Goal: Information Seeking & Learning: Learn about a topic

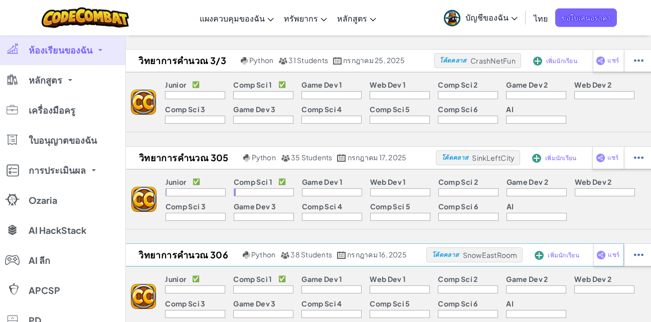
scroll to position [57, 0]
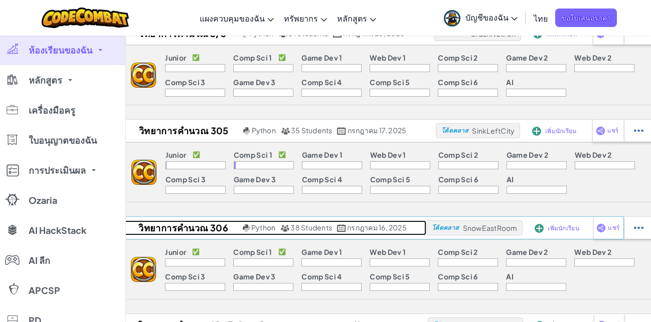
click at [190, 229] on h2 "วิทยาการคำนวณ 306" at bounding box center [181, 228] width 117 height 15
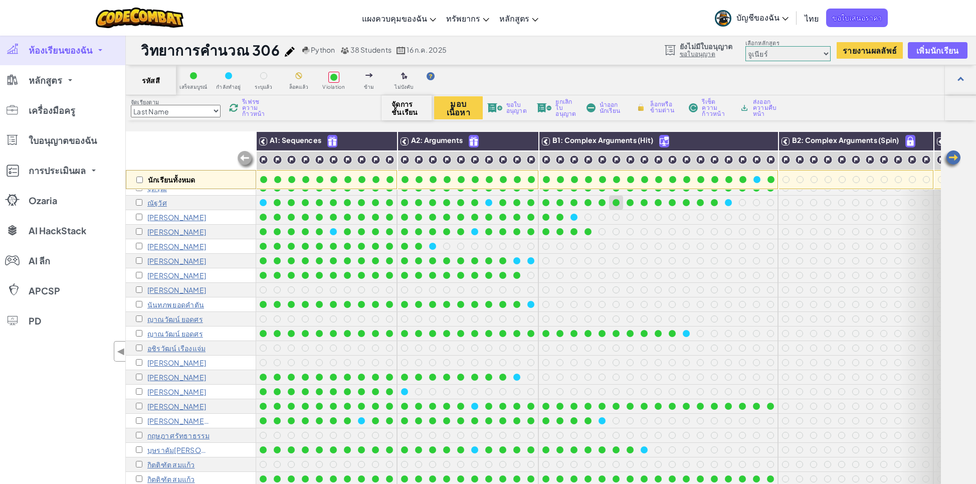
scroll to position [191, 0]
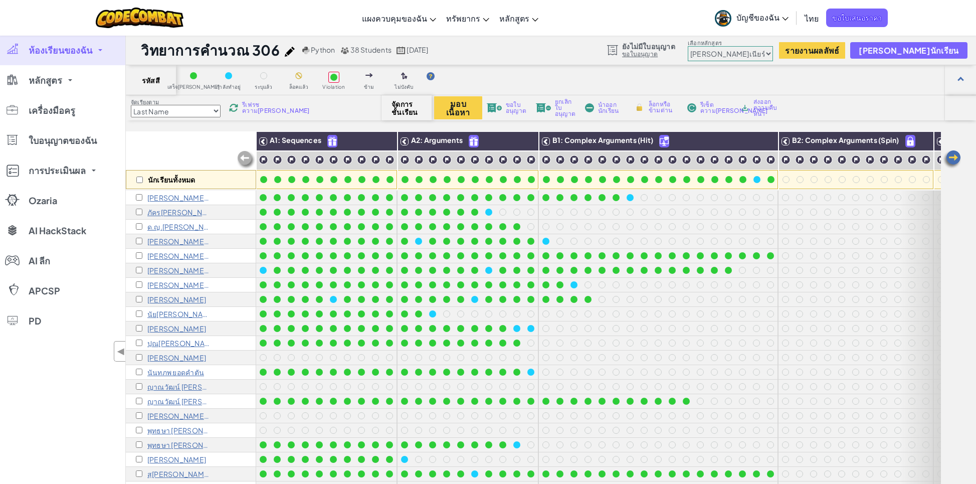
click at [77, 51] on span "ห้องเรียนของฉัน" at bounding box center [61, 50] width 64 height 9
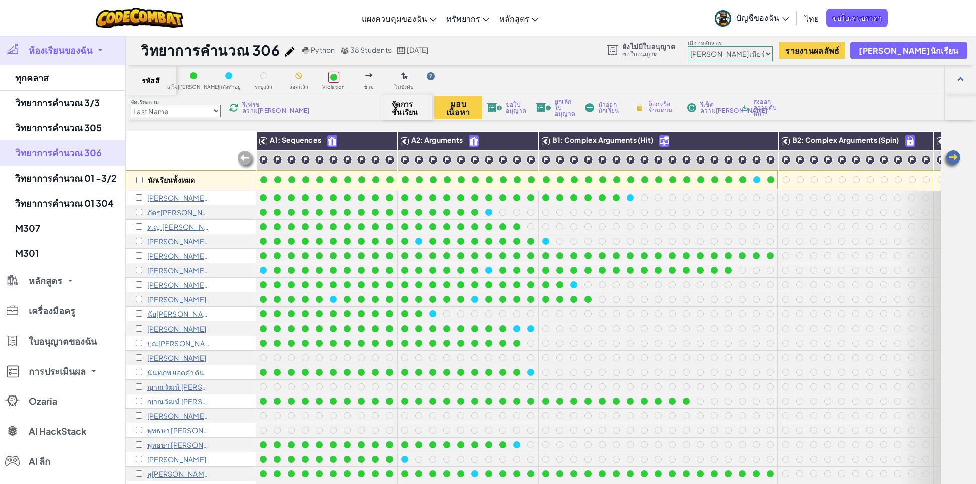
click at [642, 15] on div "สลับการนำทาง แผงควบคุมของฉัน แดชบอร์ดครู CodeCombat กระดานควบคุมของครู Ozaria ท…" at bounding box center [487, 18] width 981 height 36
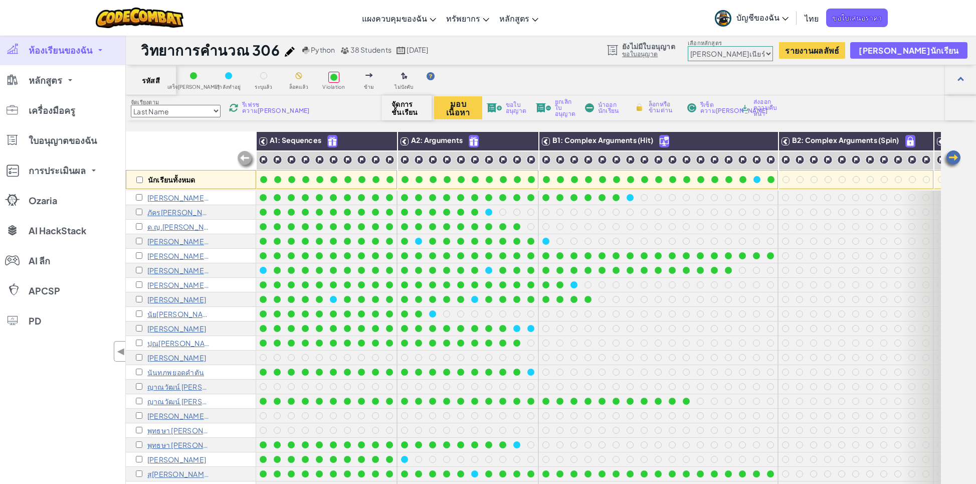
click at [164, 195] on p "กมลภพ 56" at bounding box center [178, 198] width 63 height 8
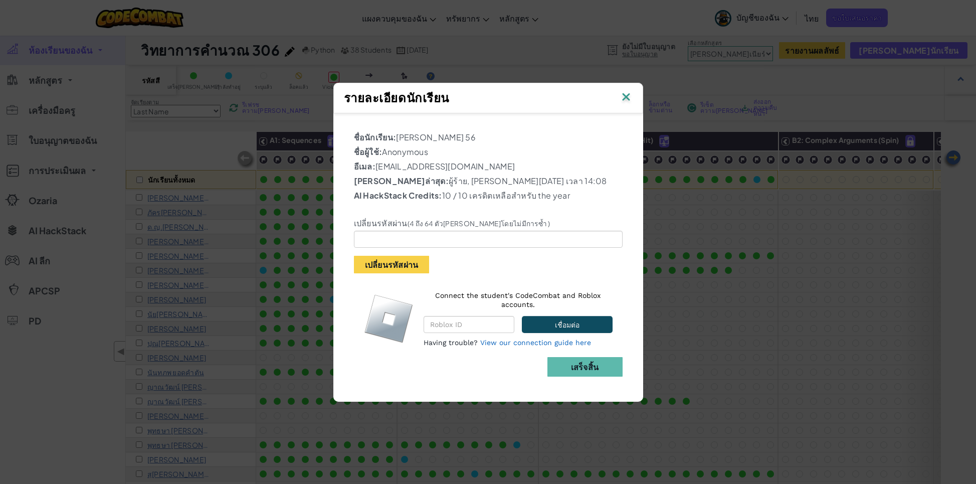
click at [626, 95] on img at bounding box center [626, 97] width 13 height 15
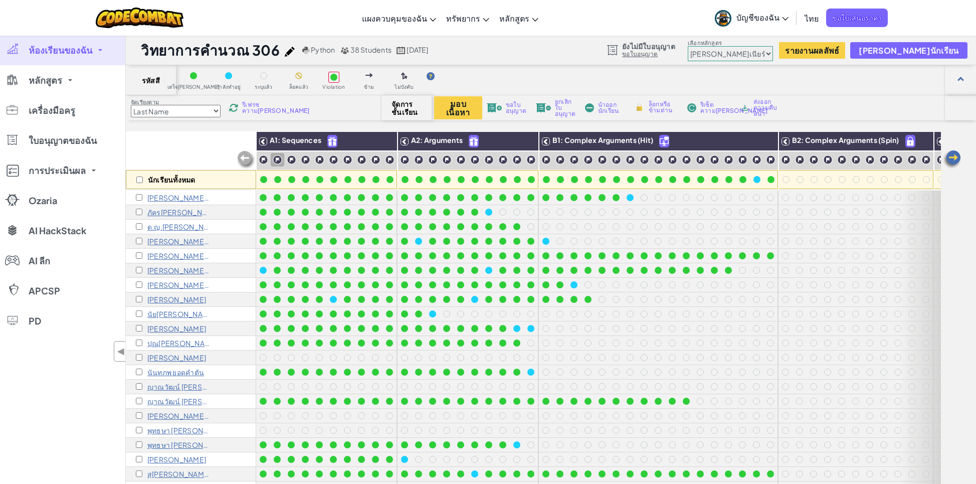
click at [172, 212] on p "ภัครธิดา แก้วใส" at bounding box center [178, 212] width 63 height 8
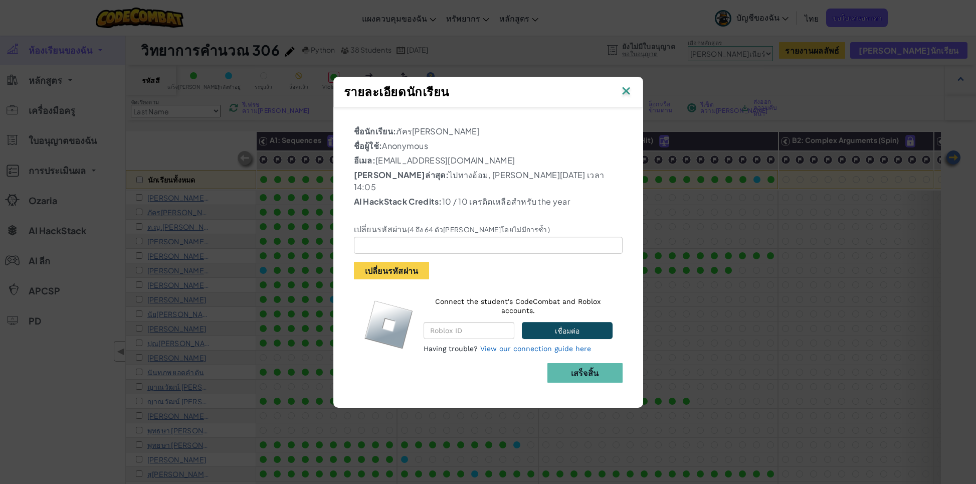
click at [629, 94] on img at bounding box center [626, 91] width 13 height 15
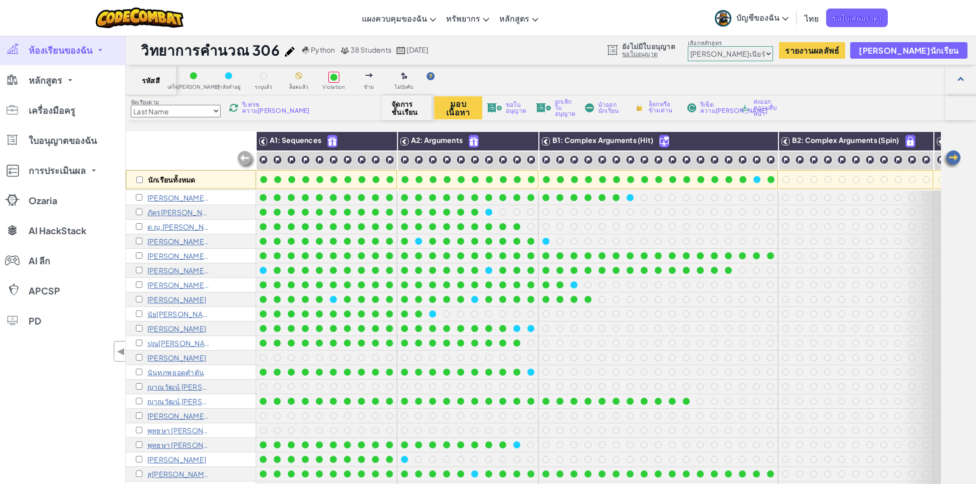
click at [562, 16] on div "สลับการนำทาง แผงควบคุมของฉัน แดชบอร์ดครู CodeCombat กระดานควบคุมของครู Ozaria ท…" at bounding box center [487, 18] width 981 height 36
click at [789, 19] on icon at bounding box center [786, 19] width 6 height 4
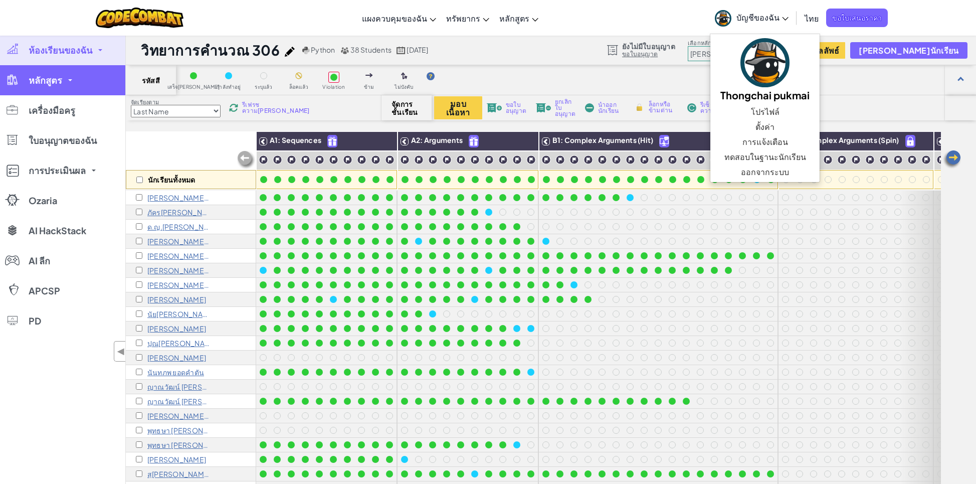
click at [54, 77] on span "หลักสูตร" at bounding box center [46, 80] width 34 height 9
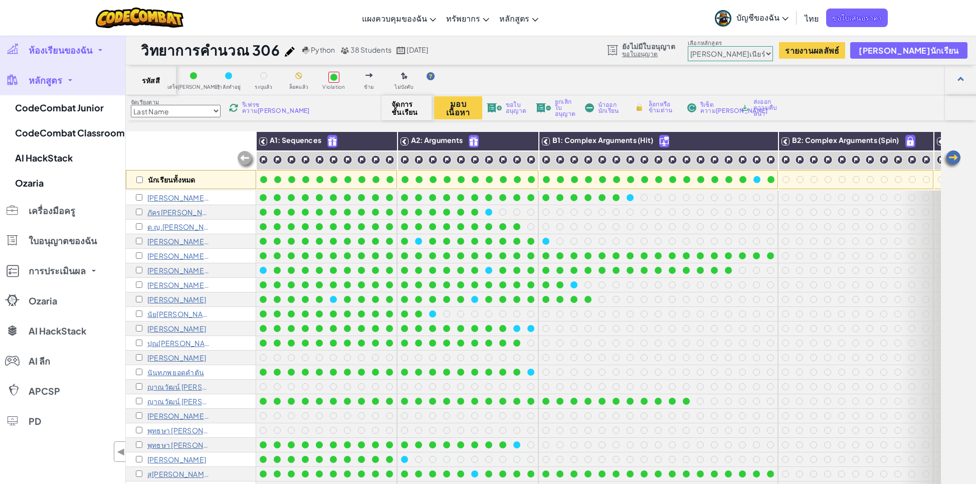
click at [87, 51] on span "ห้องเรียนของฉัน" at bounding box center [61, 50] width 64 height 9
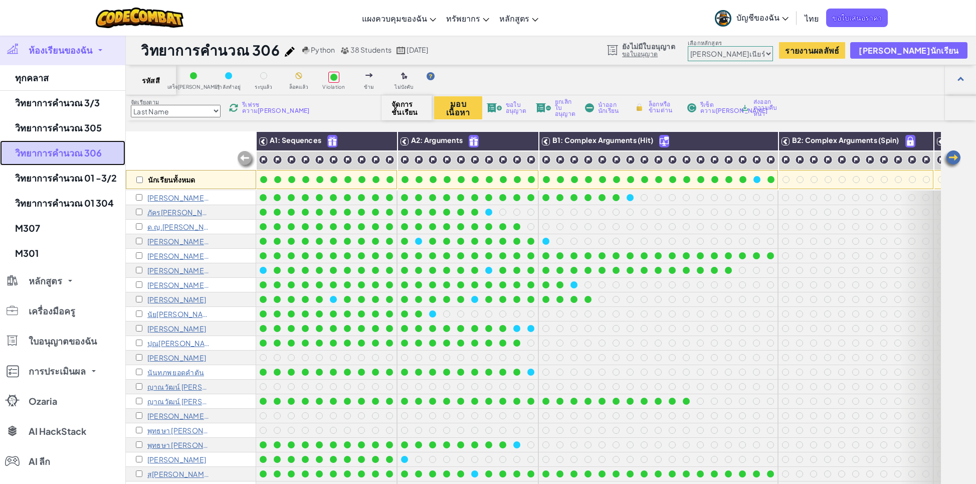
click at [80, 150] on link "วิทยาการคำนวณ 306" at bounding box center [62, 152] width 125 height 25
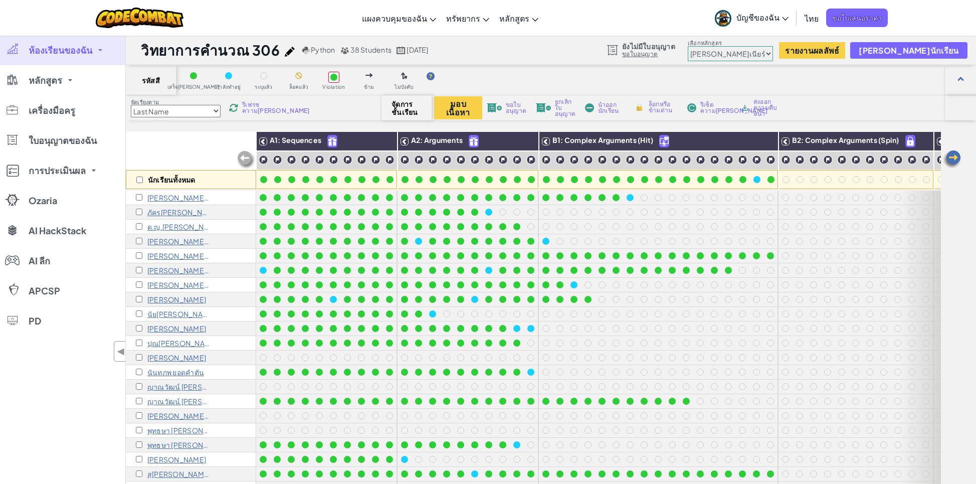
click at [688, 46] on select "จูเนียร์ วิทยาการคอมพิวเตอร์ เบื้องต้น การพัฒนาเกม 1 การพัฒนาเว็บไซต์ ตอนที่ 1 …" at bounding box center [730, 53] width 85 height 15
click at [773, 54] on select "จูเนียร์ วิทยาการคอมพิวเตอร์ เบื้องต้น การพัฒนาเกม 1 การพัฒนาเว็บไซต์ ตอนที่ 1 …" at bounding box center [730, 53] width 85 height 15
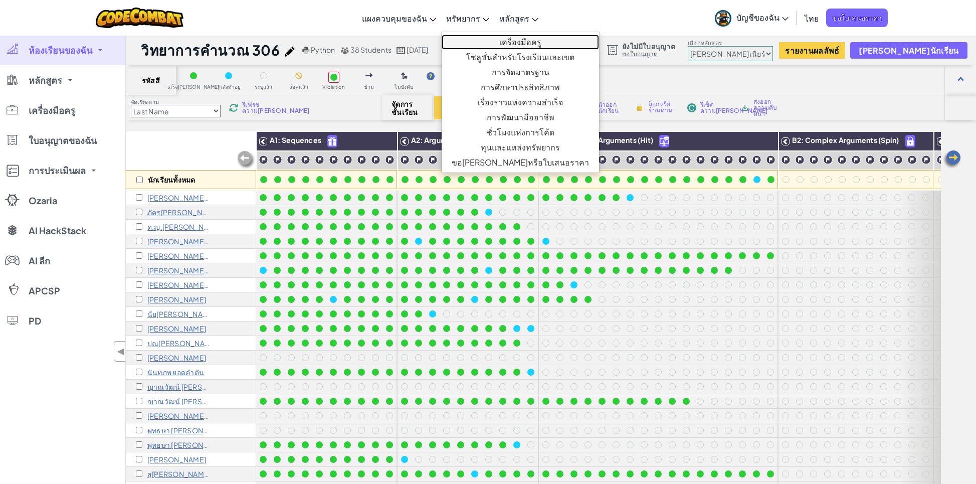
click at [499, 39] on link "เครื่องมือครู" at bounding box center [520, 42] width 157 height 15
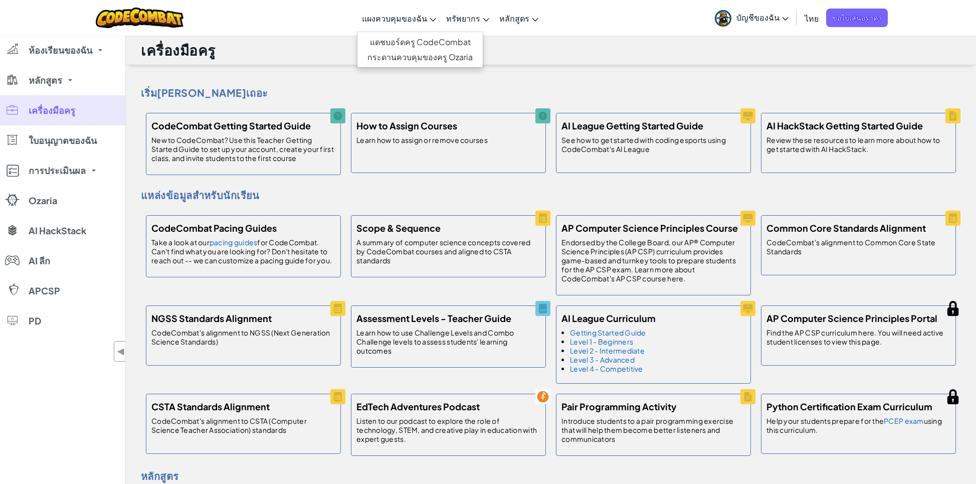
click at [427, 16] on span "แผงควบคุมของฉัน" at bounding box center [394, 18] width 65 height 11
click at [78, 79] on link "หลักสูตร" at bounding box center [62, 80] width 125 height 30
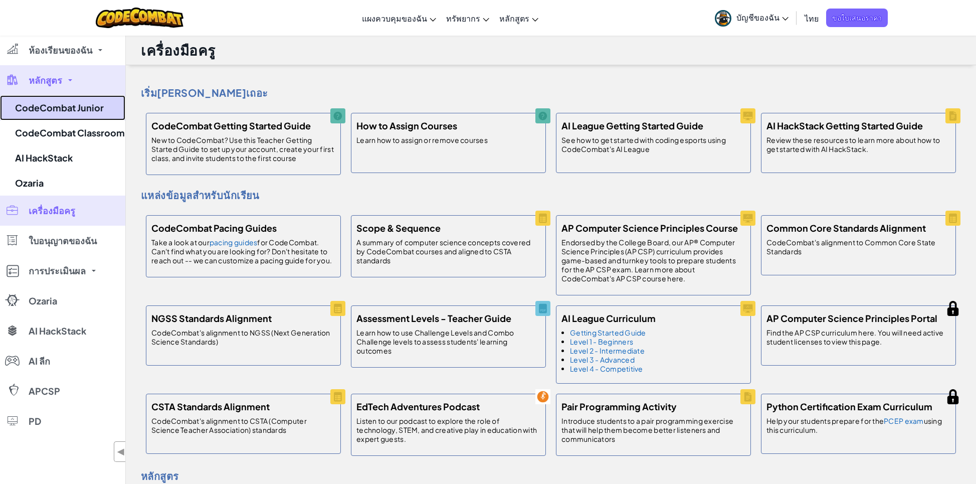
click at [70, 108] on link "CodeCombat Junior" at bounding box center [62, 107] width 125 height 25
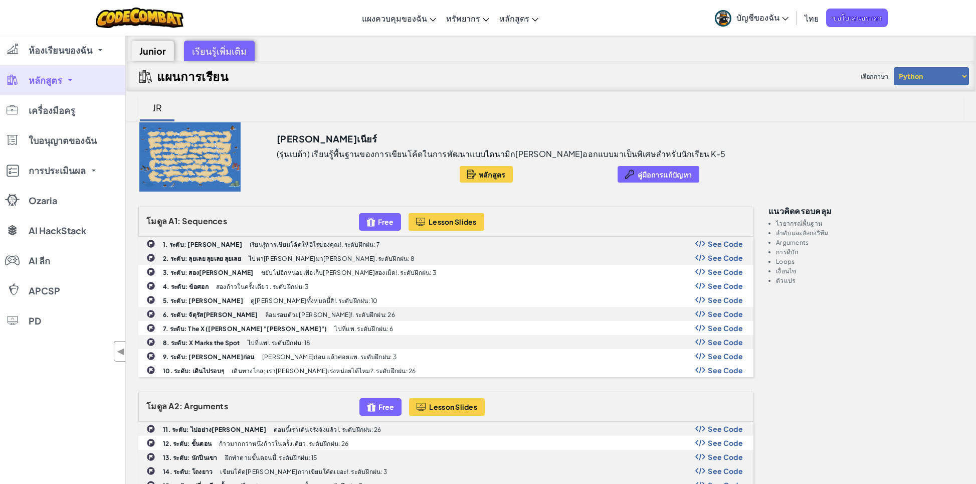
click at [71, 78] on link "หลักสูตร" at bounding box center [62, 80] width 125 height 30
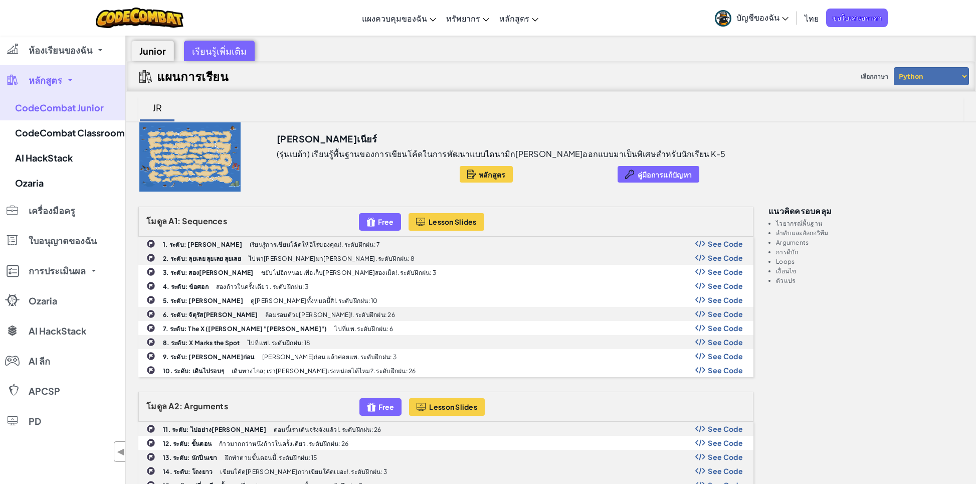
click at [894, 67] on select "Python JavaScript" at bounding box center [931, 76] width 75 height 18
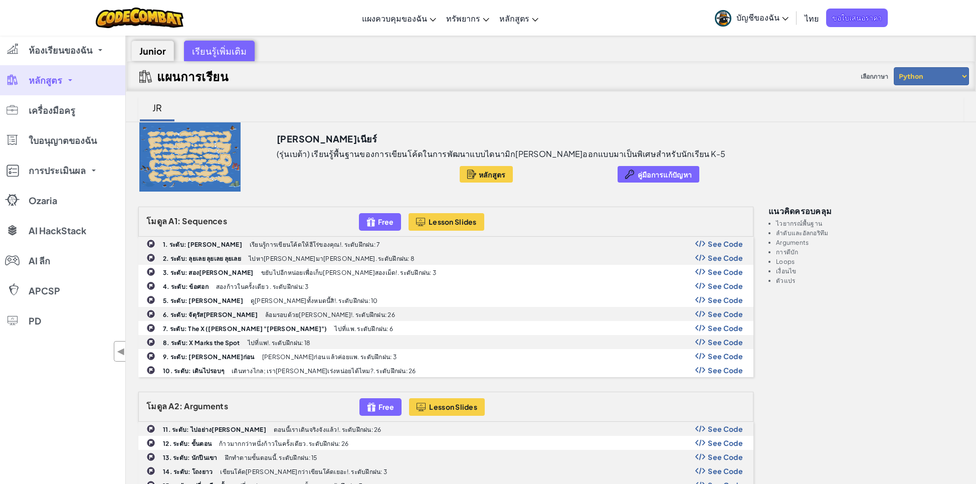
select select "javascript"
click option "JavaScript" at bounding box center [0, 0] width 0 height 0
click at [844, 156] on div "จูเนียร์ (รุ่นเบต้า) เรียนรู้พื้นฐานของการเขียนโค้ดในการพัฒนาแบบไดนามิกที่ราบรื…" at bounding box center [551, 156] width 851 height 69
click at [479, 177] on span "หลักสูตร" at bounding box center [492, 175] width 27 height 8
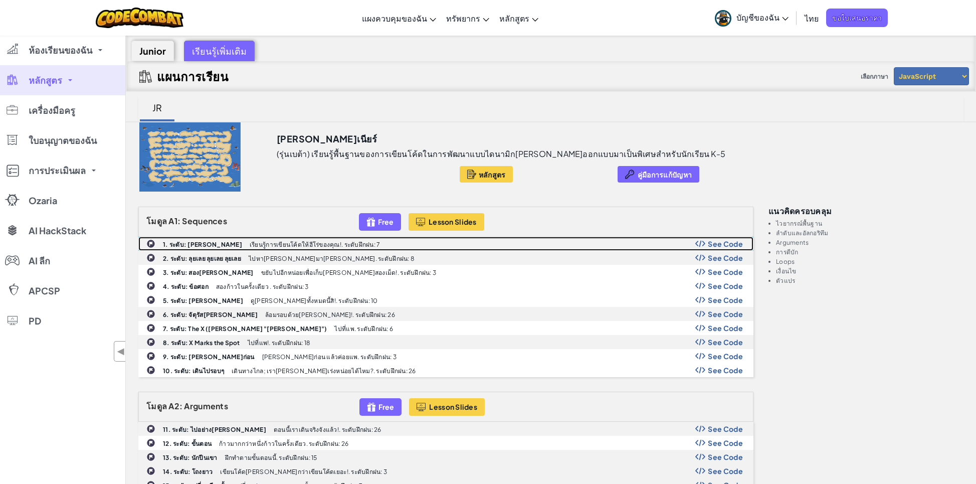
click at [723, 243] on span "See Code" at bounding box center [725, 244] width 35 height 8
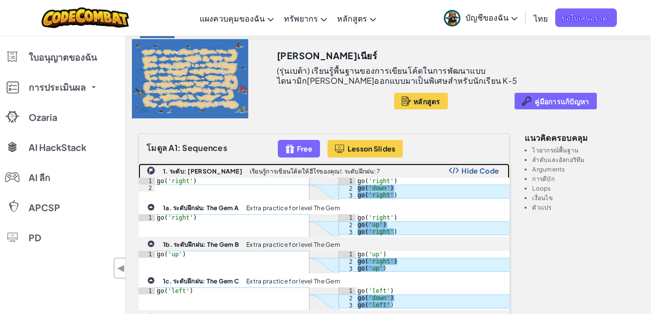
scroll to position [114, 0]
